Goal: Information Seeking & Learning: Learn about a topic

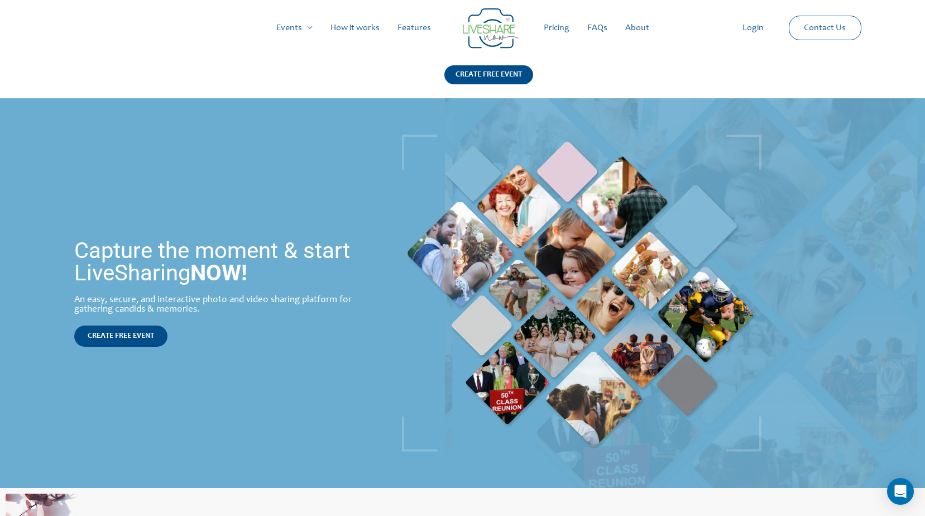
click at [630, 28] on link "About" at bounding box center [637, 28] width 42 height 36
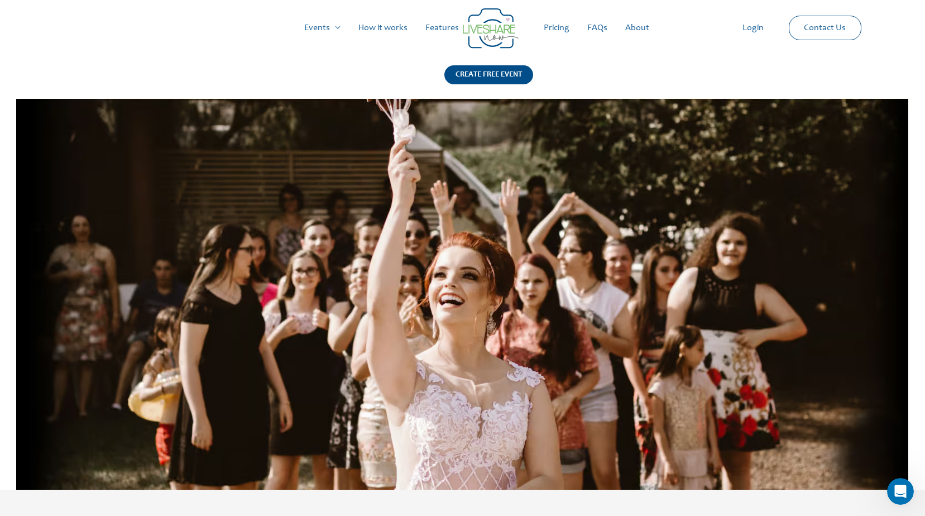
click at [593, 28] on link "FAQs" at bounding box center [597, 28] width 38 height 36
click at [553, 30] on link "Pricing" at bounding box center [557, 28] width 44 height 36
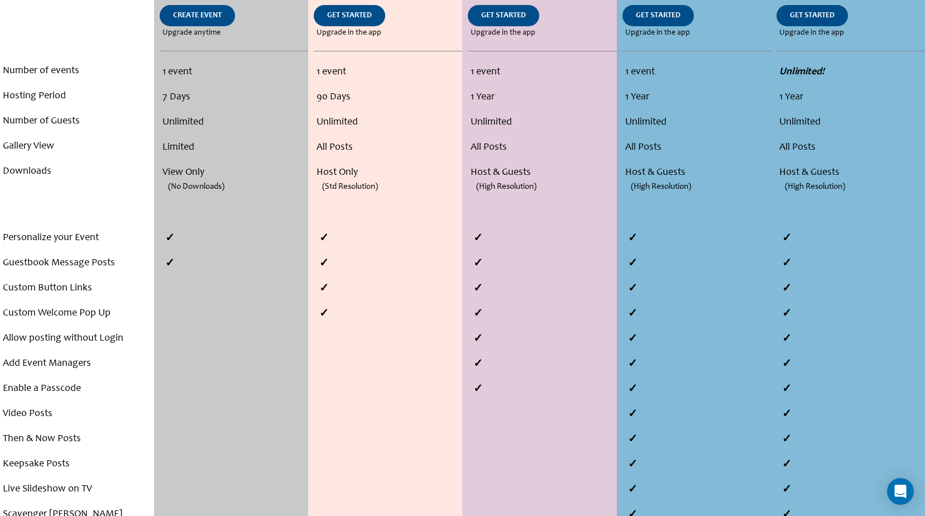
scroll to position [391, 0]
